Goal: Task Accomplishment & Management: Complete application form

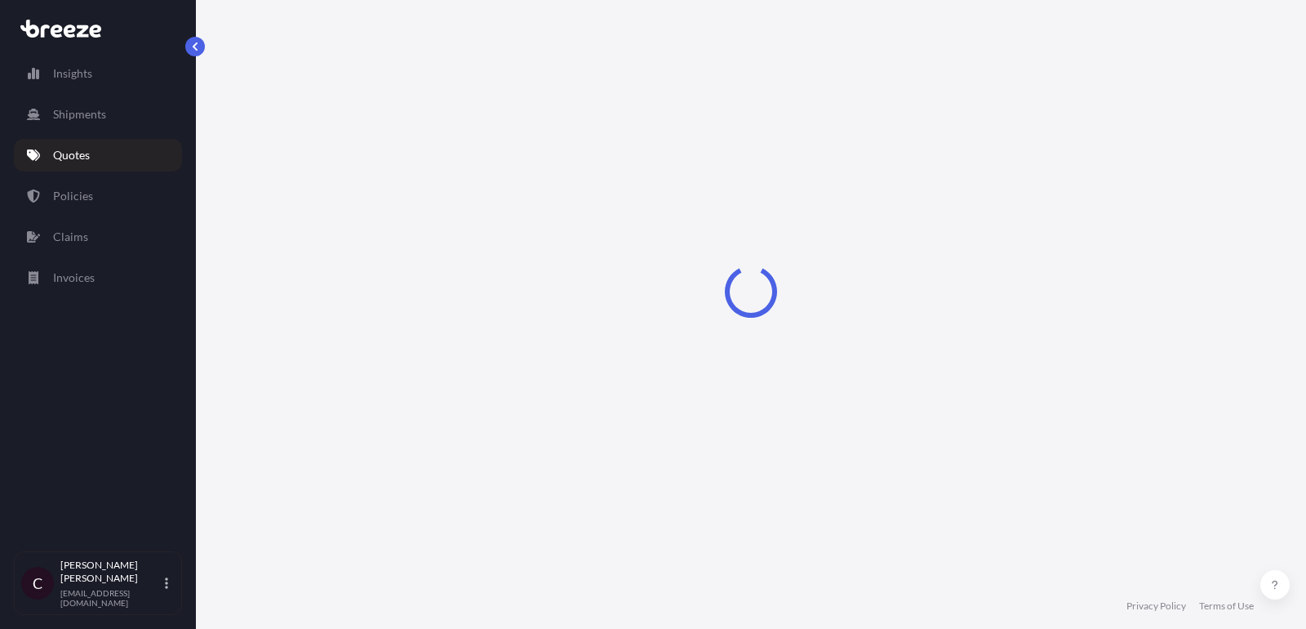
select select "Road"
select select "2"
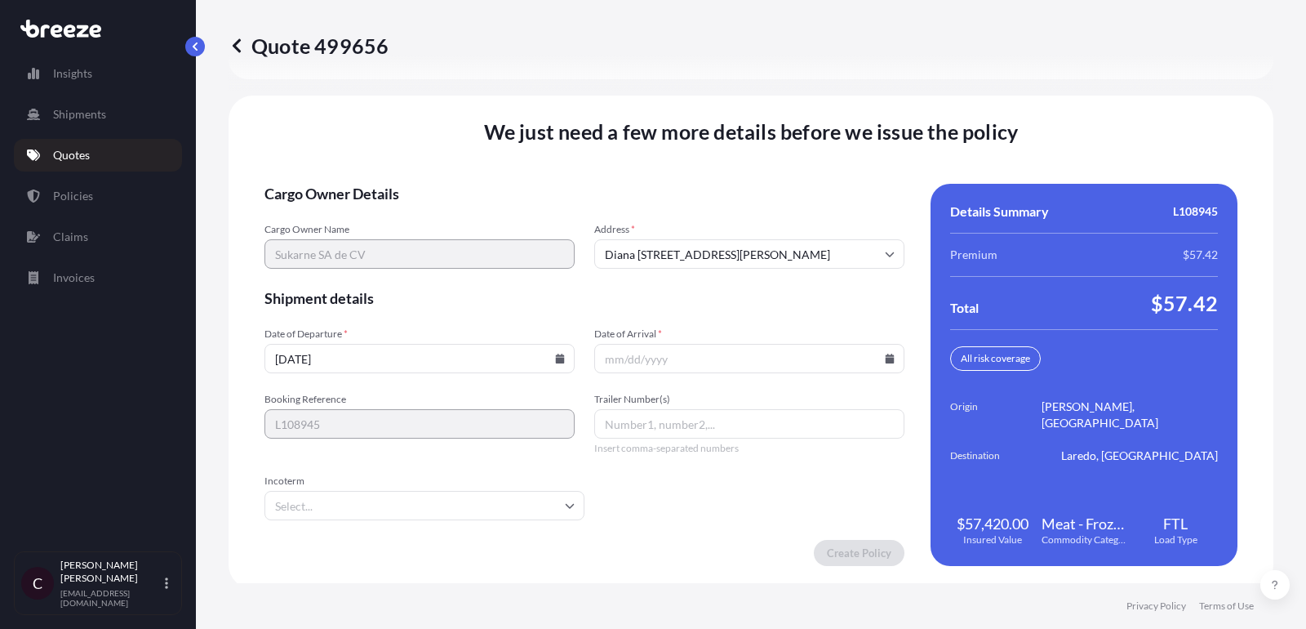
scroll to position [2520, 0]
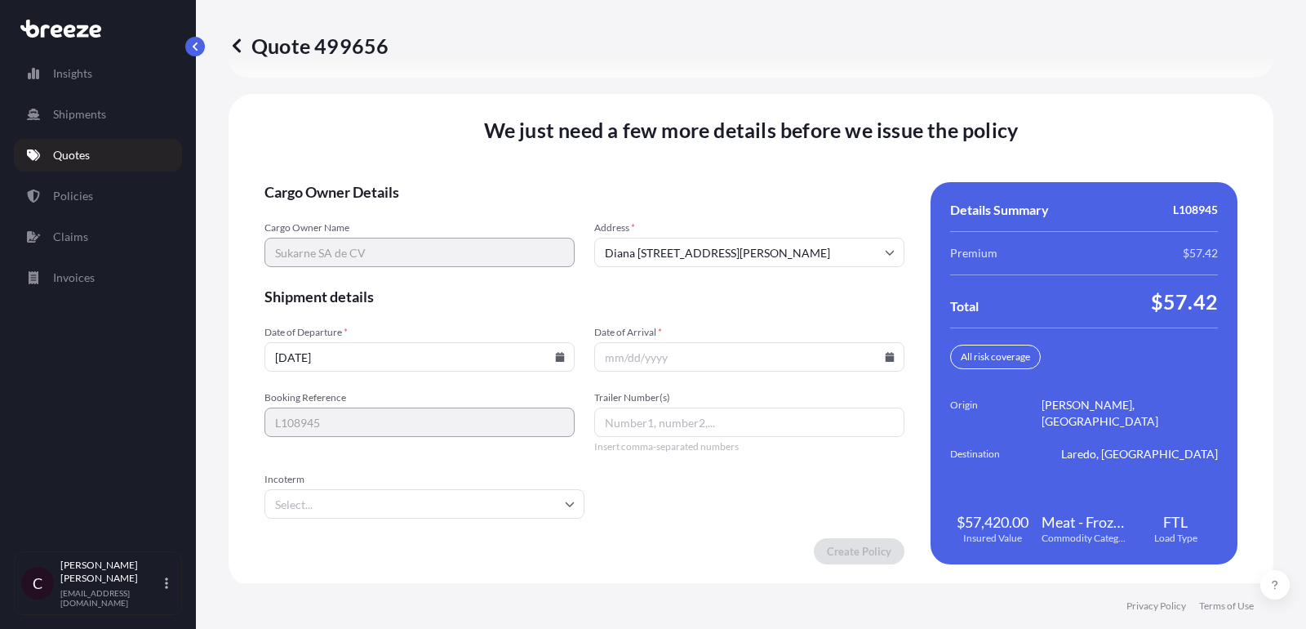
click at [651, 416] on input "Trailer Number(s)" at bounding box center [749, 421] width 310 height 29
paste input "K190"
type input "K190"
click at [469, 506] on input "Incoterm" at bounding box center [425, 503] width 320 height 29
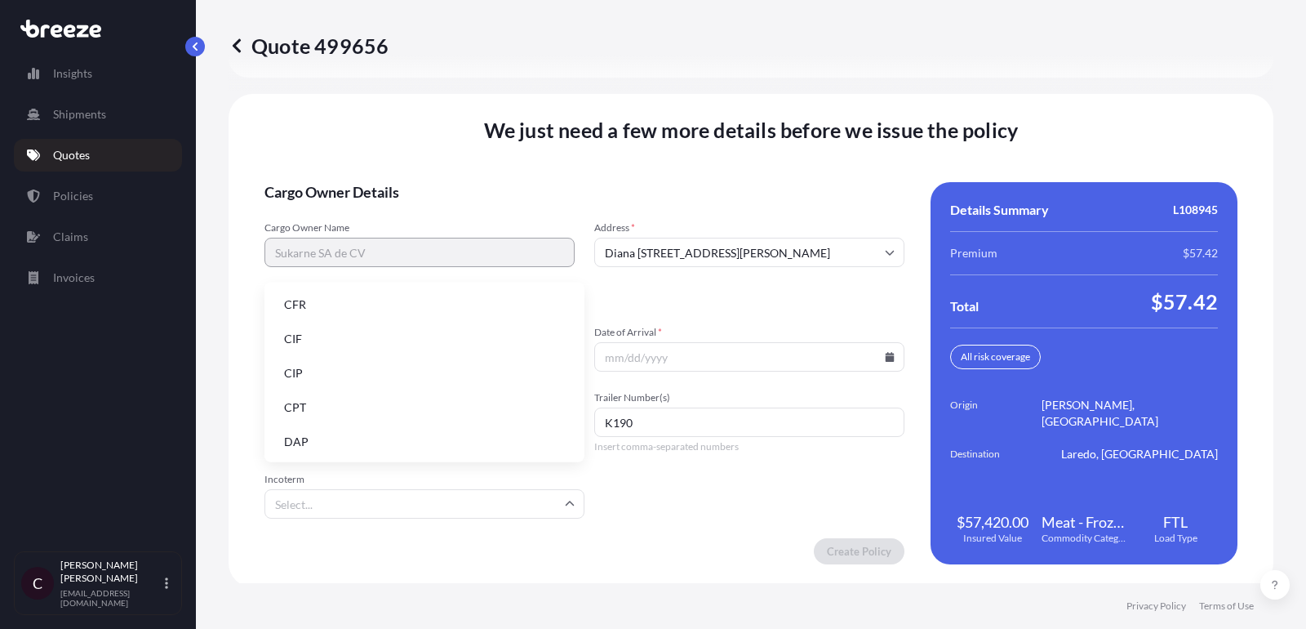
click at [451, 438] on li "DAP" at bounding box center [424, 441] width 307 height 31
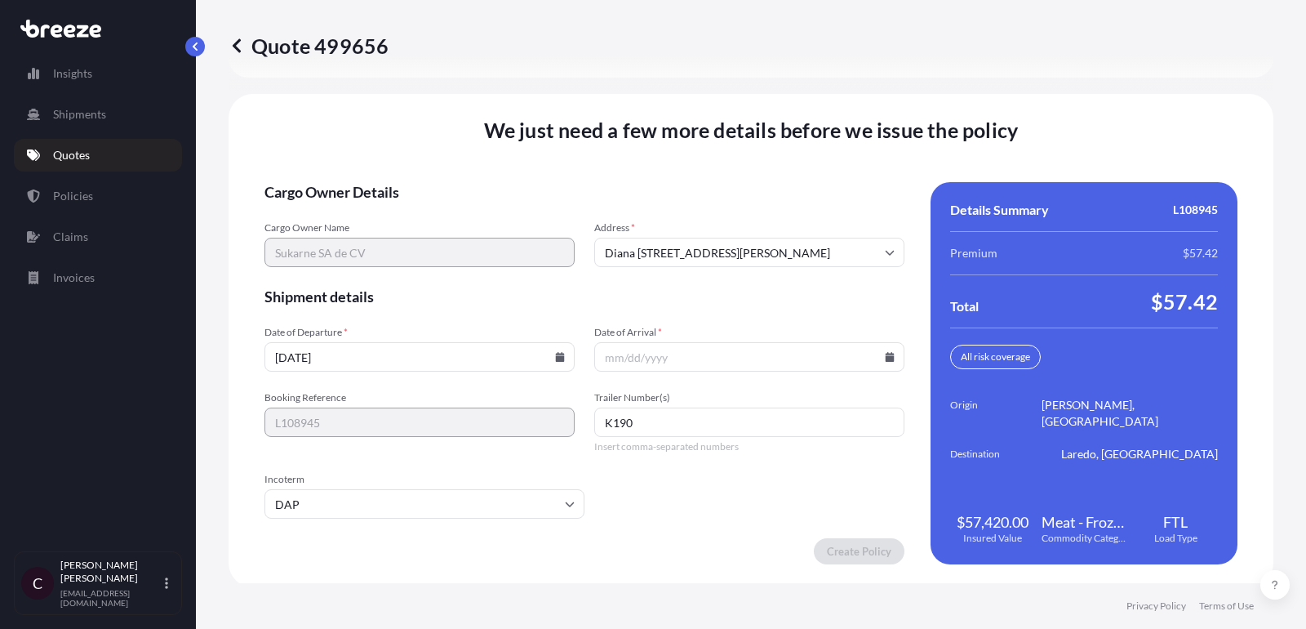
click at [885, 346] on input "Date of Arrival *" at bounding box center [749, 356] width 310 height 29
click at [887, 354] on icon at bounding box center [890, 357] width 9 height 10
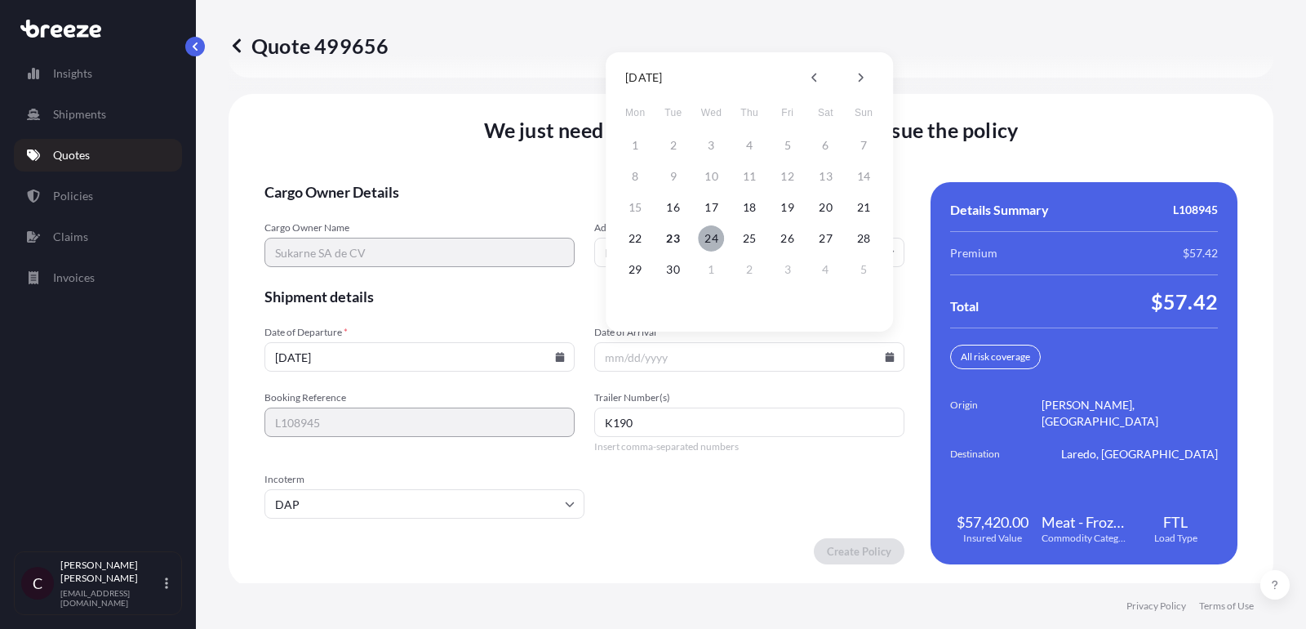
click at [714, 237] on button "24" at bounding box center [712, 238] width 26 height 26
type input "09/24/2025"
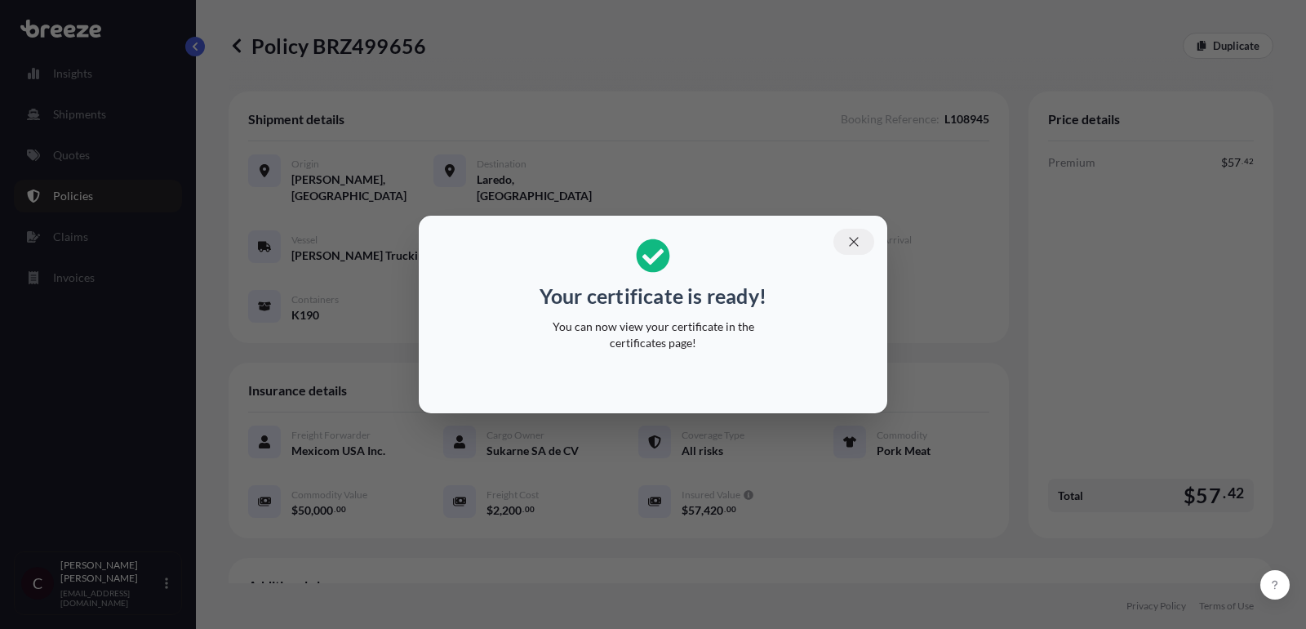
click at [856, 238] on icon "button" at bounding box center [854, 241] width 15 height 15
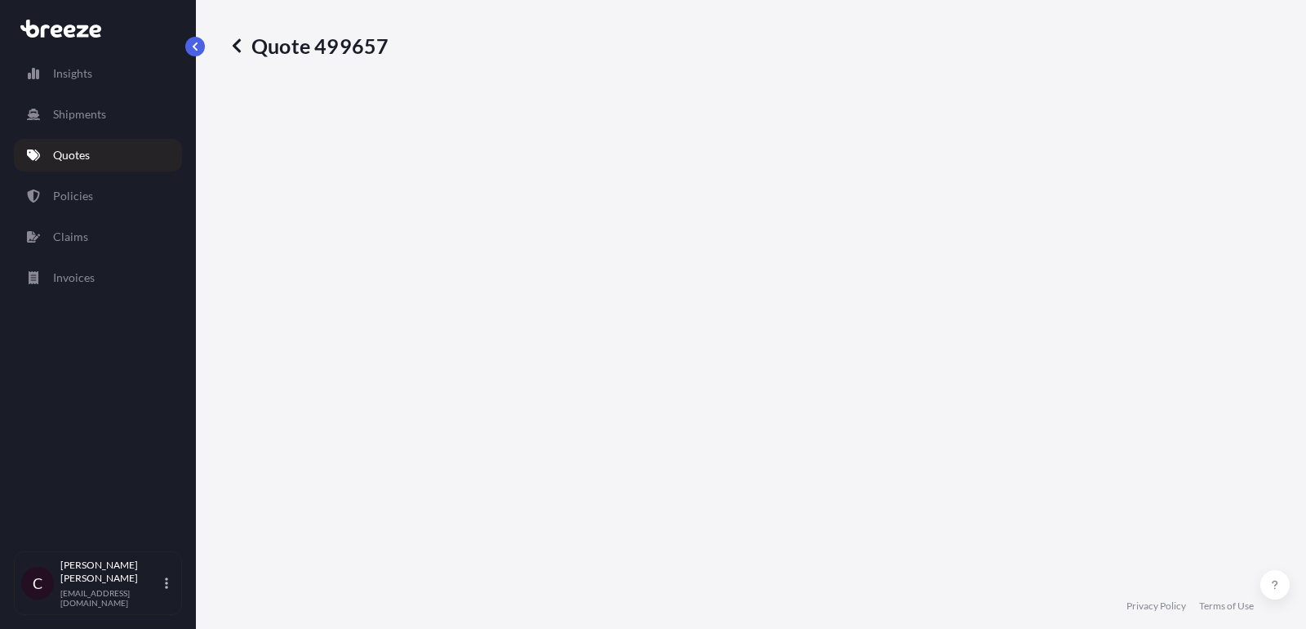
select select "Road"
select select "2"
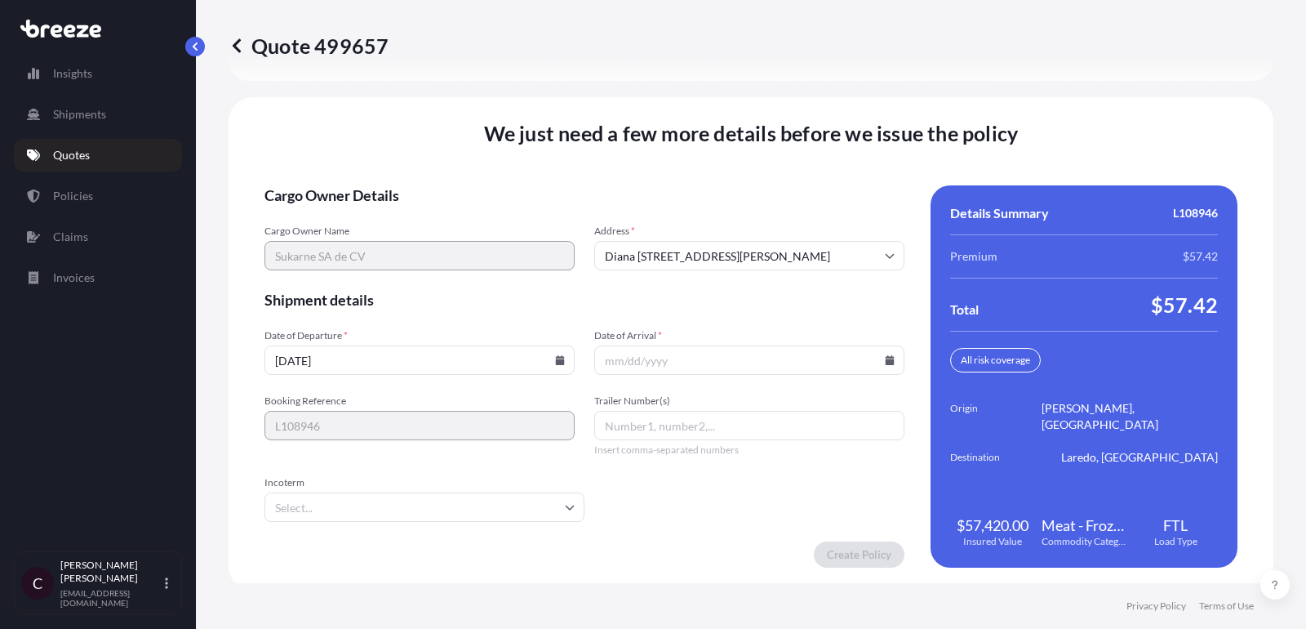
scroll to position [2520, 0]
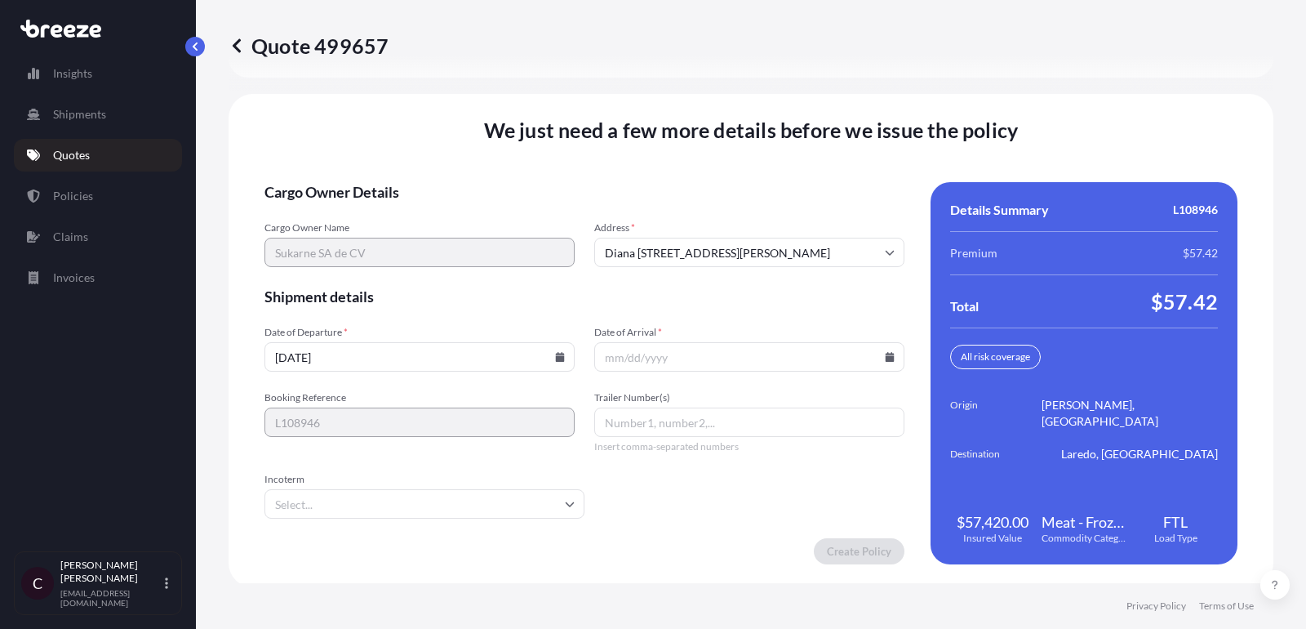
click at [683, 407] on input "Trailer Number(s)" at bounding box center [749, 421] width 310 height 29
paste input "K121"
type input "K121"
click at [896, 353] on input "Date of Arrival *" at bounding box center [749, 356] width 310 height 29
click at [893, 352] on icon at bounding box center [890, 357] width 10 height 10
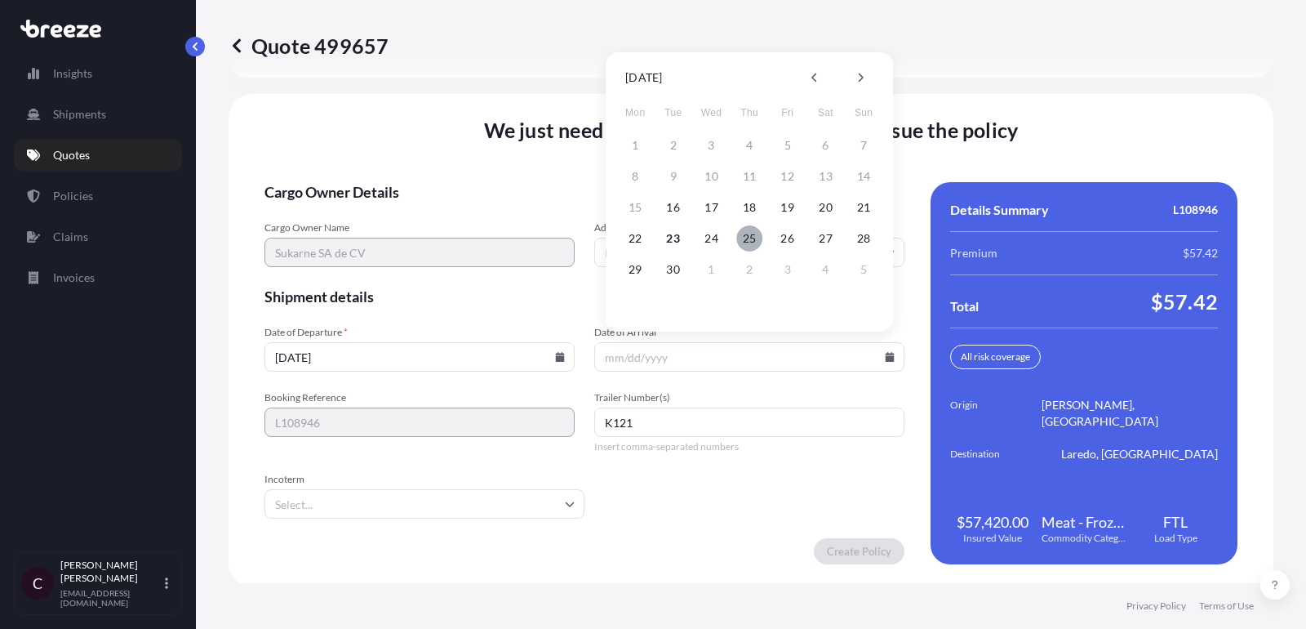
click at [745, 234] on button "25" at bounding box center [749, 238] width 26 height 26
type input "09/25/2025"
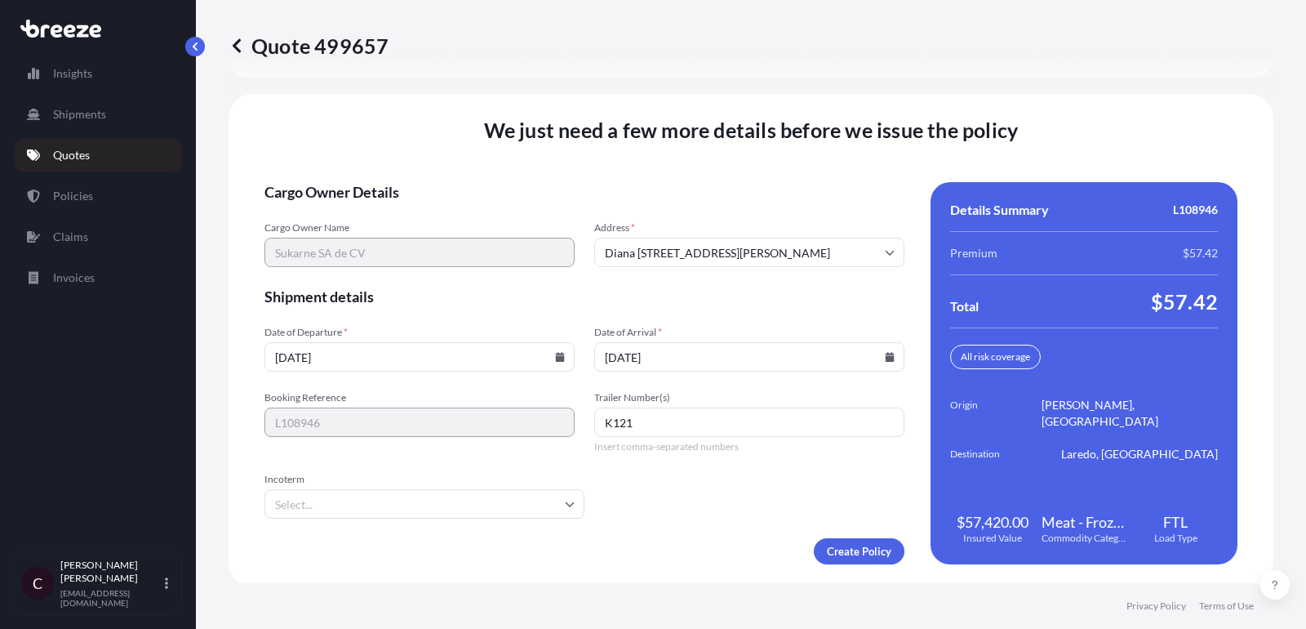
click at [505, 489] on input "Incoterm" at bounding box center [425, 503] width 320 height 29
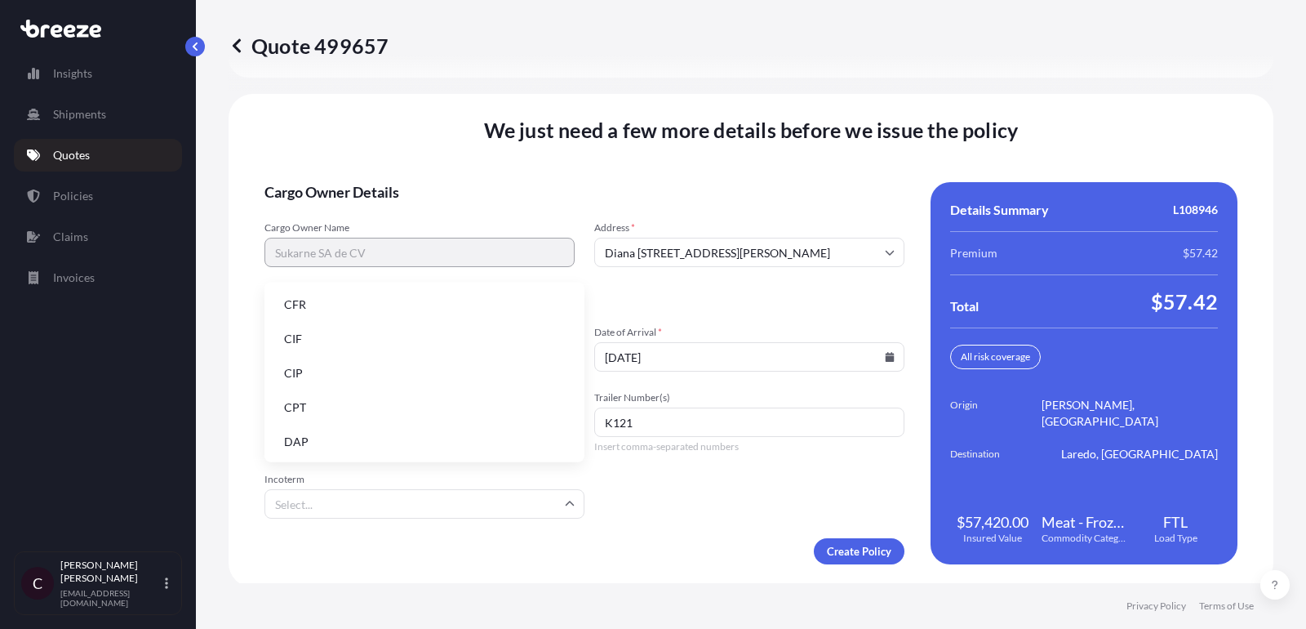
click at [474, 433] on li "DAP" at bounding box center [424, 441] width 307 height 31
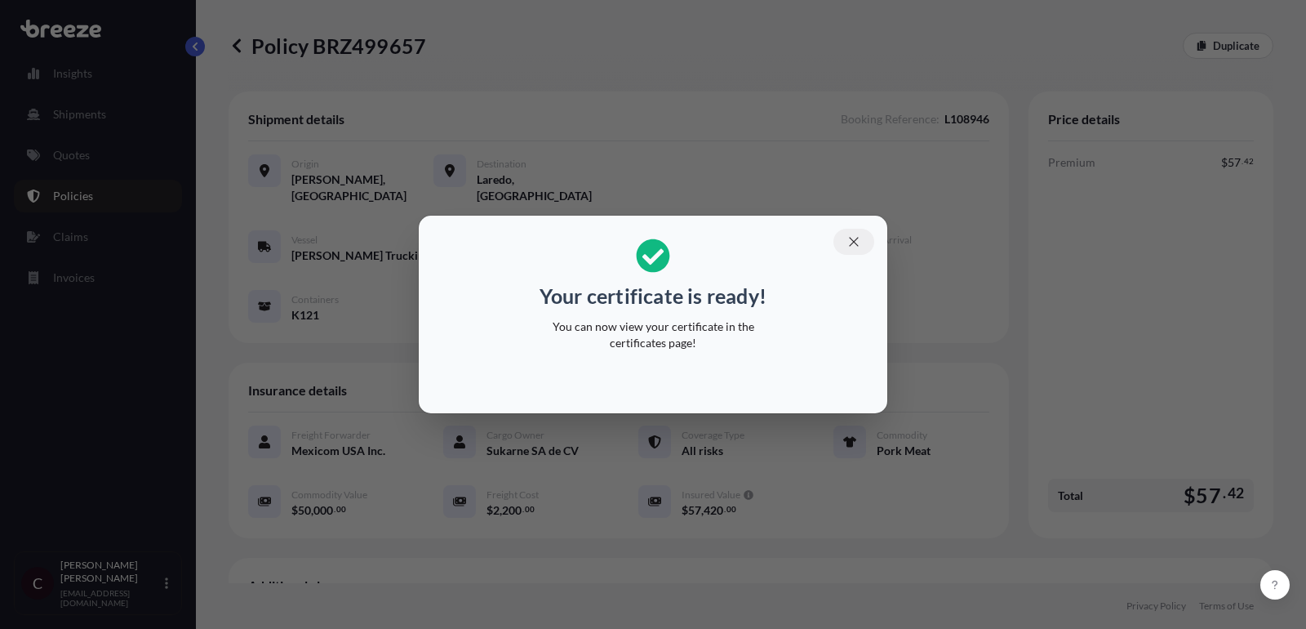
click at [848, 242] on icon "button" at bounding box center [854, 241] width 15 height 15
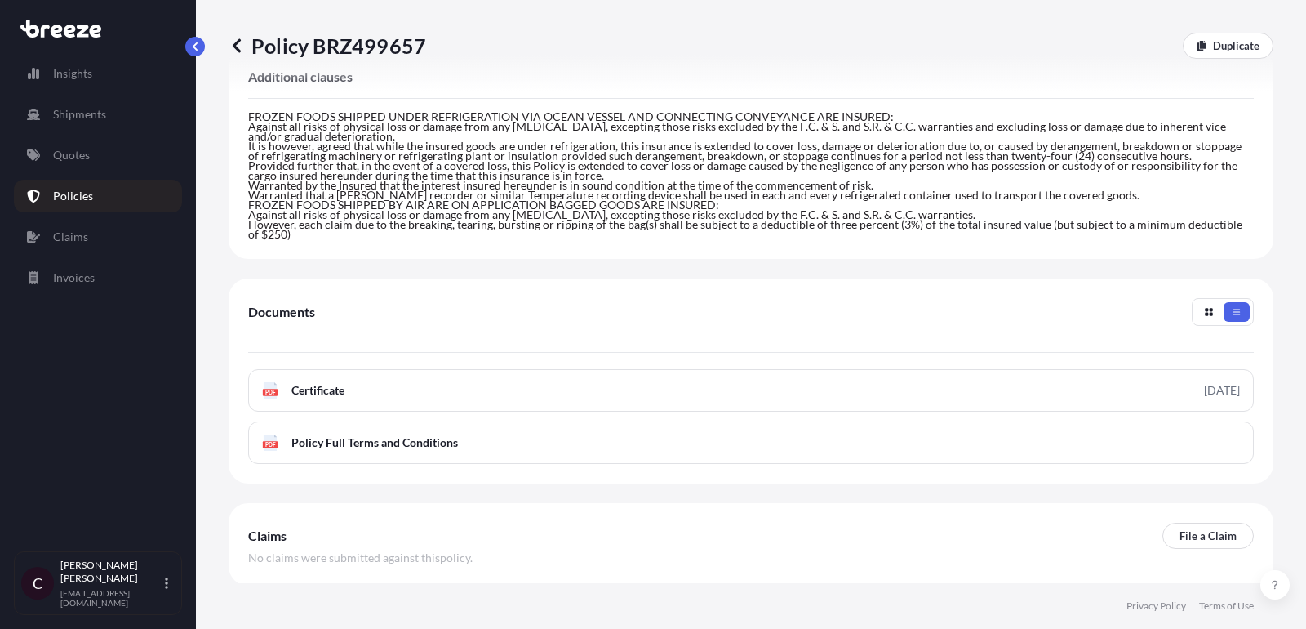
scroll to position [562, 0]
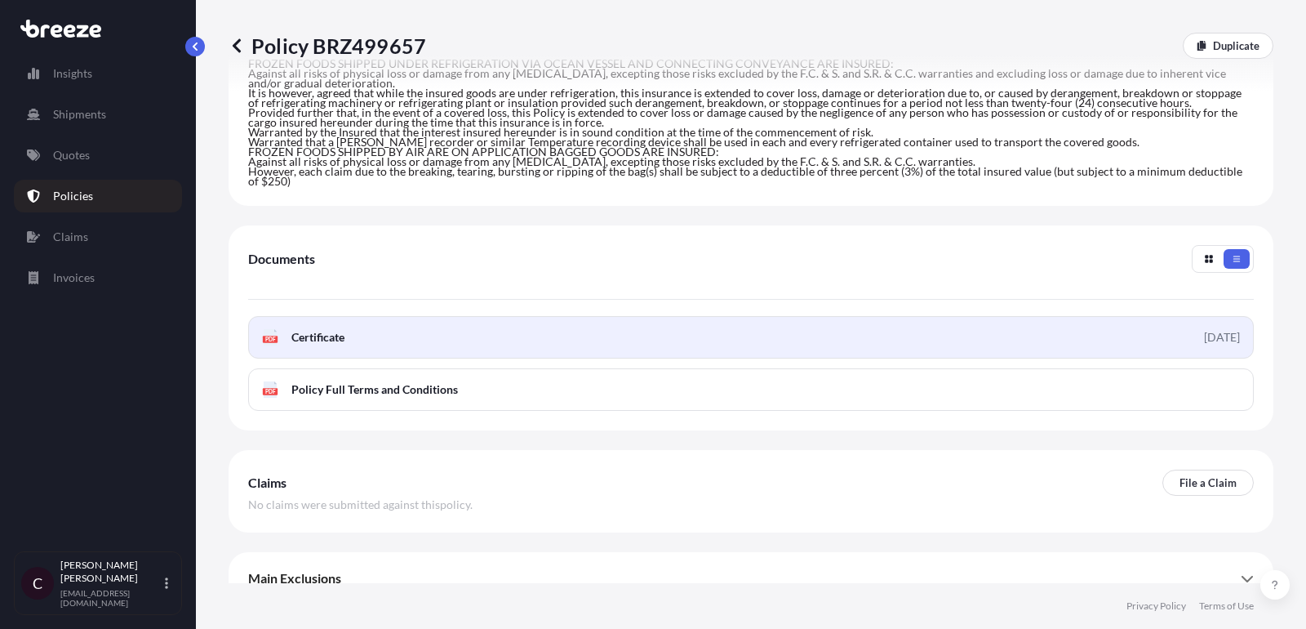
click at [306, 329] on span "Certificate" at bounding box center [317, 337] width 53 height 16
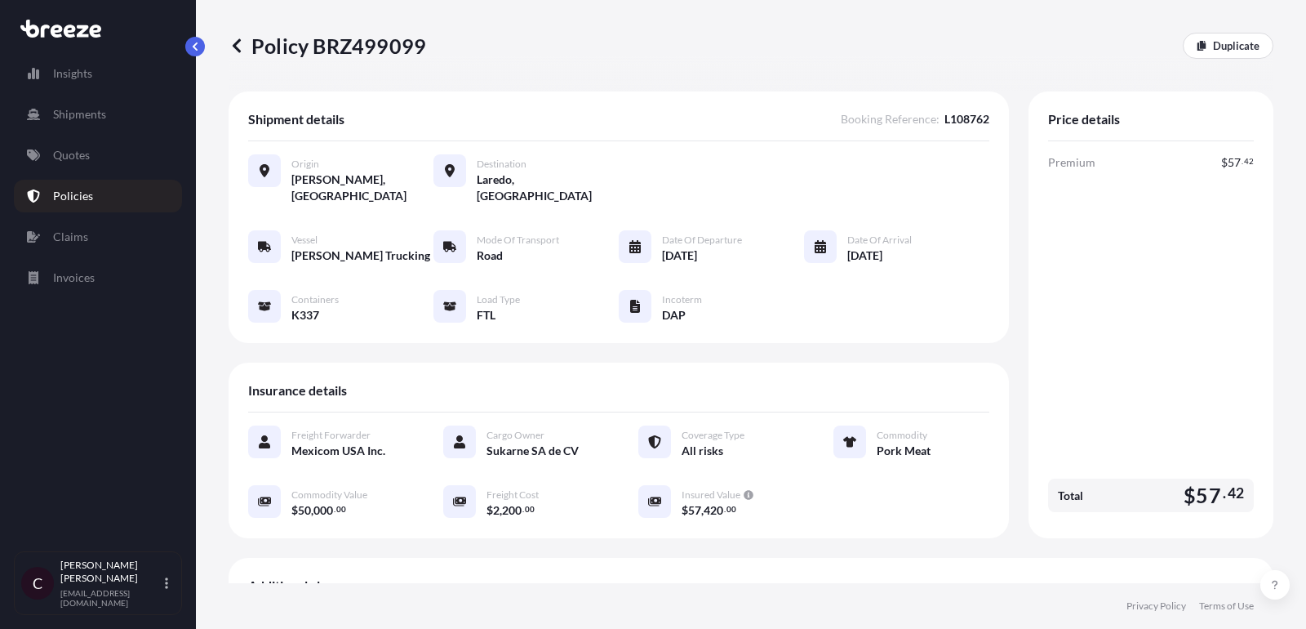
click at [183, 37] on div "Insights Shipments Quotes Policies Claims Invoices C [PERSON_NAME] [EMAIL_ADDRE…" at bounding box center [98, 314] width 196 height 629
click at [188, 42] on button "button" at bounding box center [195, 47] width 20 height 20
